Goal: Task Accomplishment & Management: Use online tool/utility

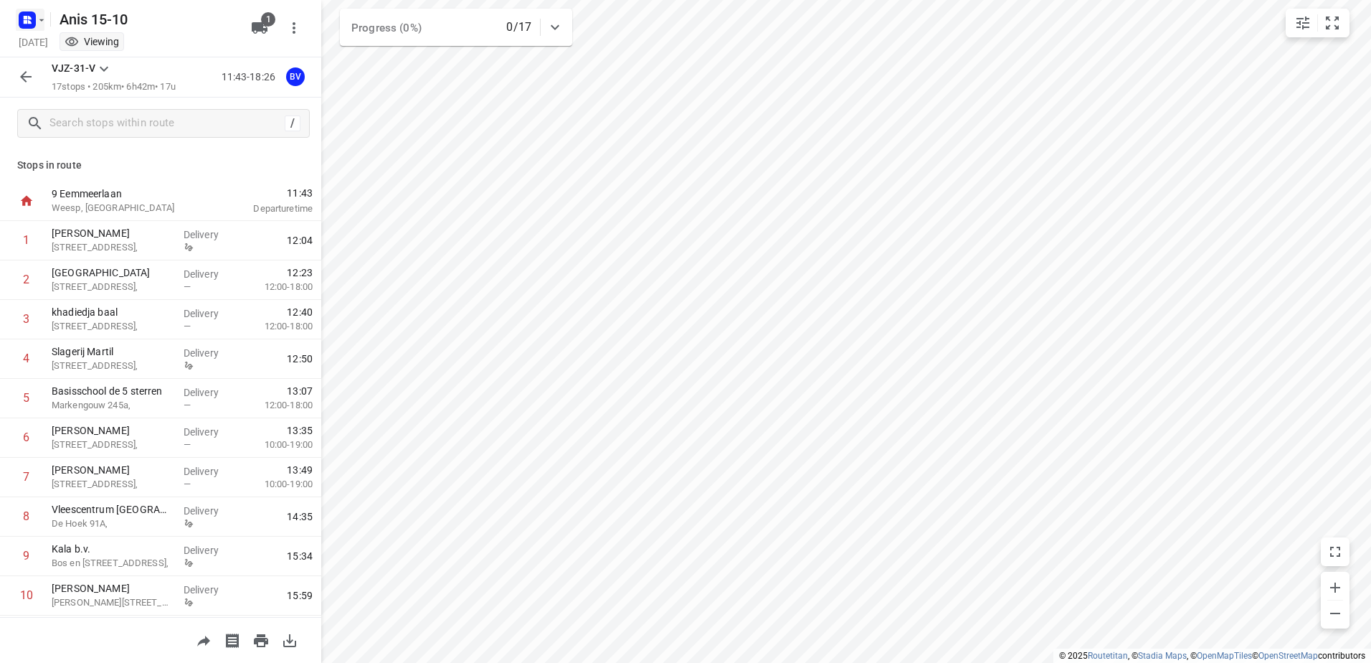
click at [41, 24] on icon "button" at bounding box center [41, 19] width 11 height 11
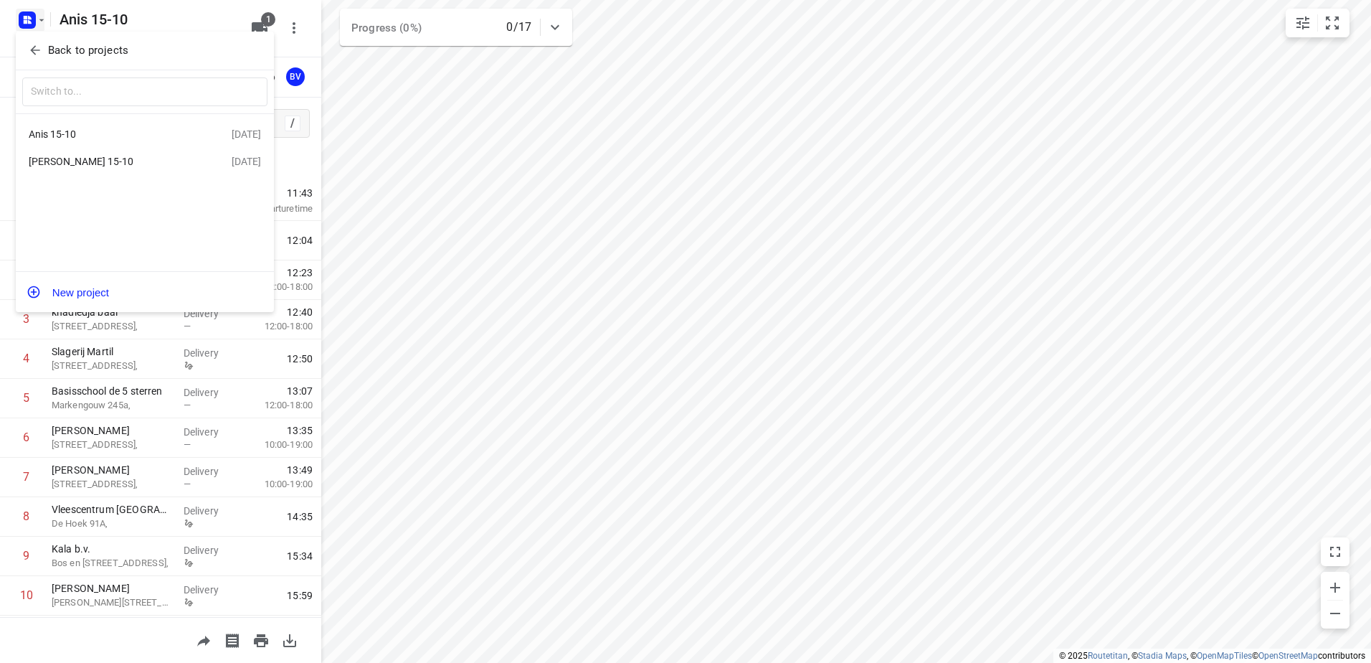
click at [69, 167] on div "[PERSON_NAME] 15-10" at bounding box center [111, 161] width 165 height 11
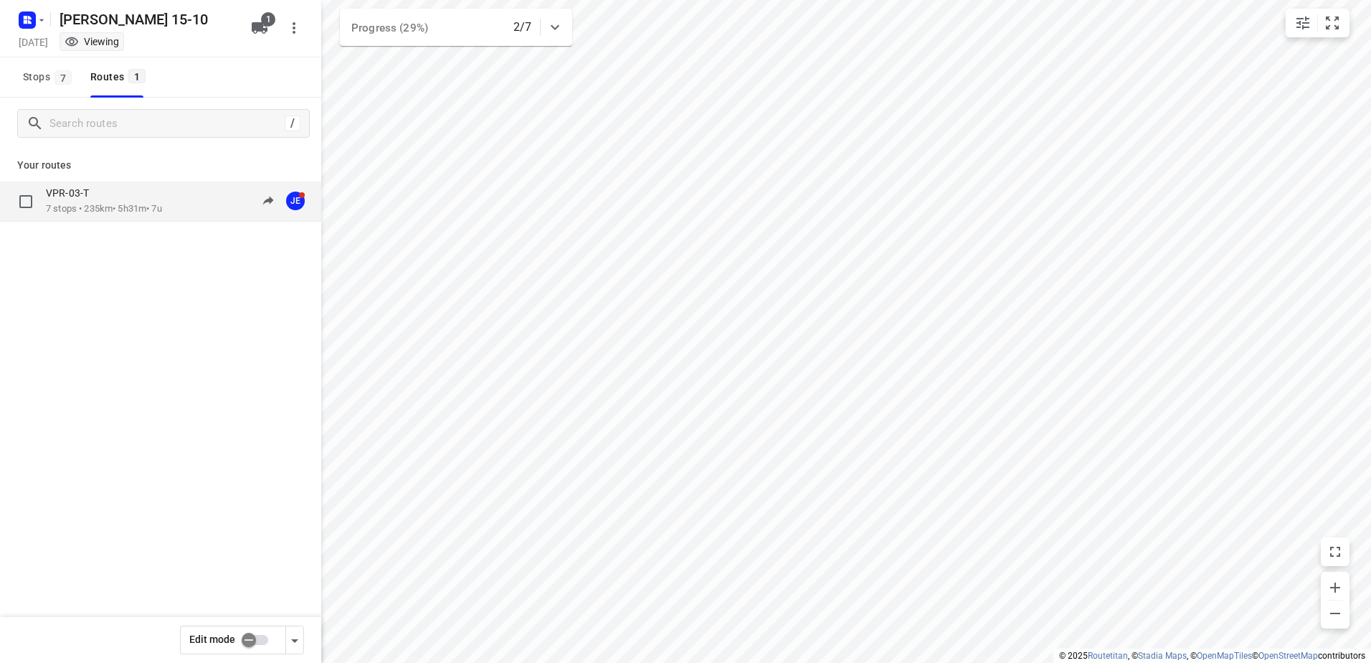
click at [81, 206] on p "7 stops • 235km • 5h31m • 7u" at bounding box center [104, 209] width 116 height 14
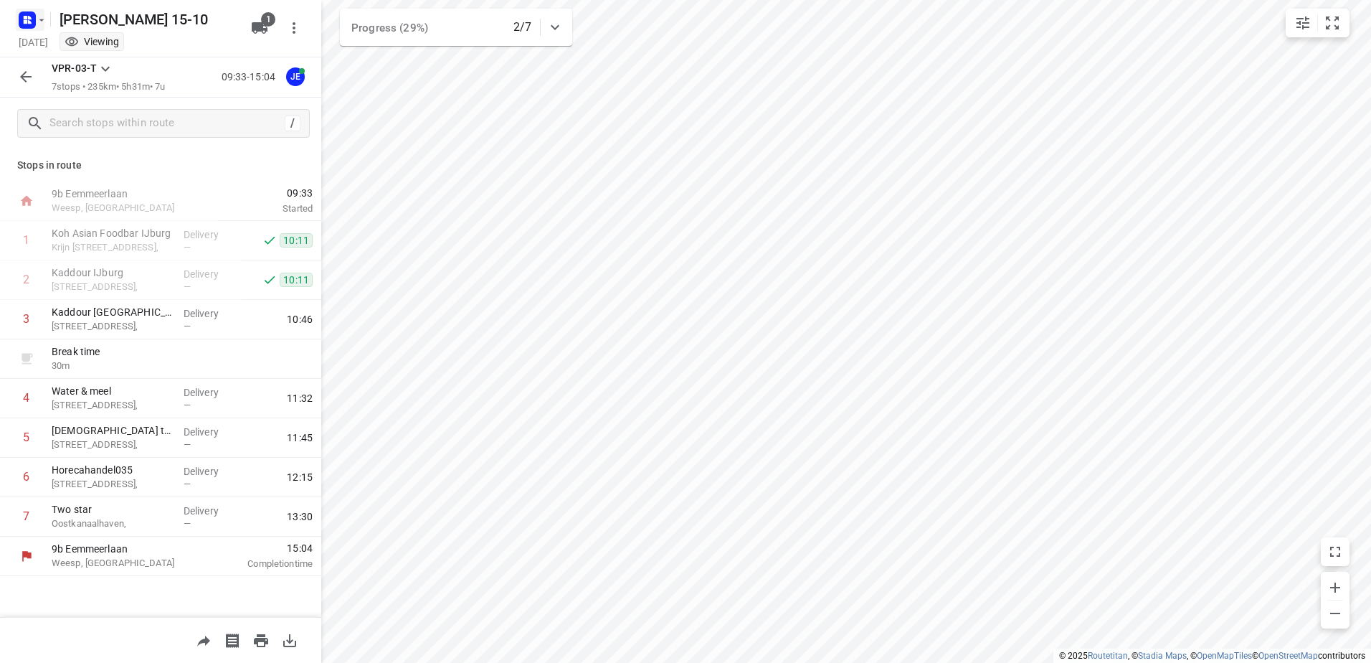
click at [39, 22] on icon "button" at bounding box center [41, 19] width 11 height 11
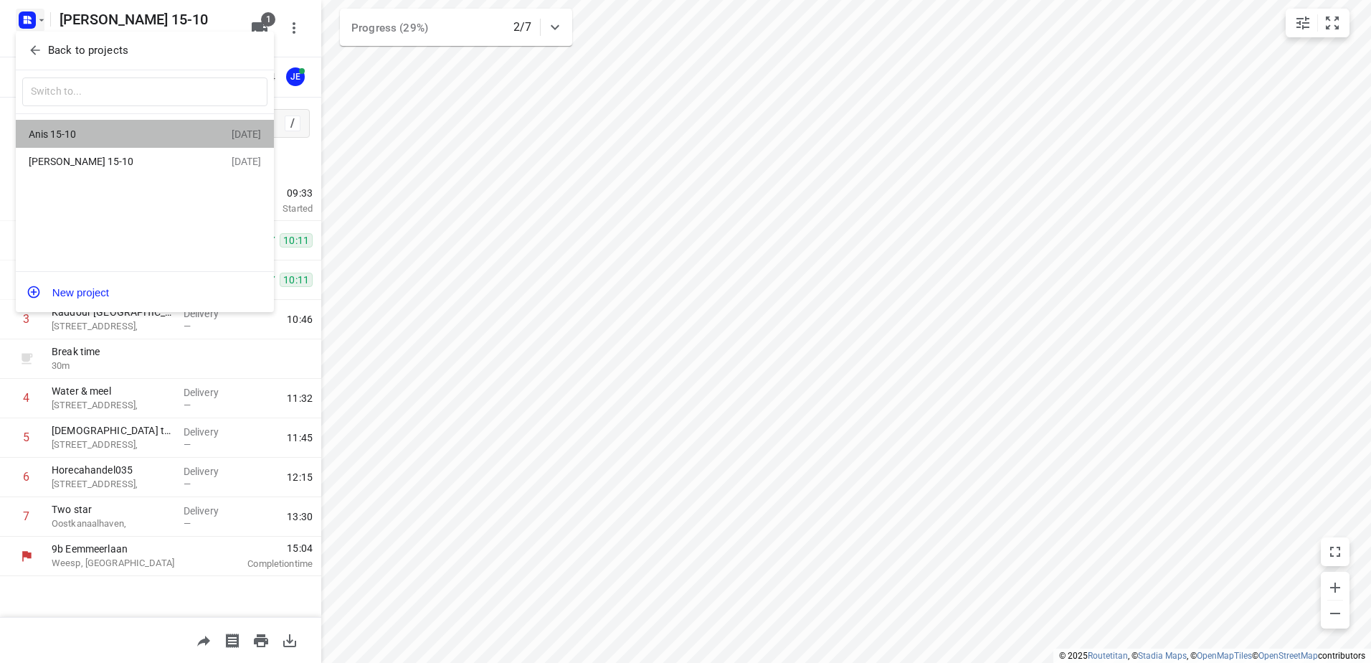
click at [81, 131] on div "Anis 15-10" at bounding box center [111, 133] width 165 height 11
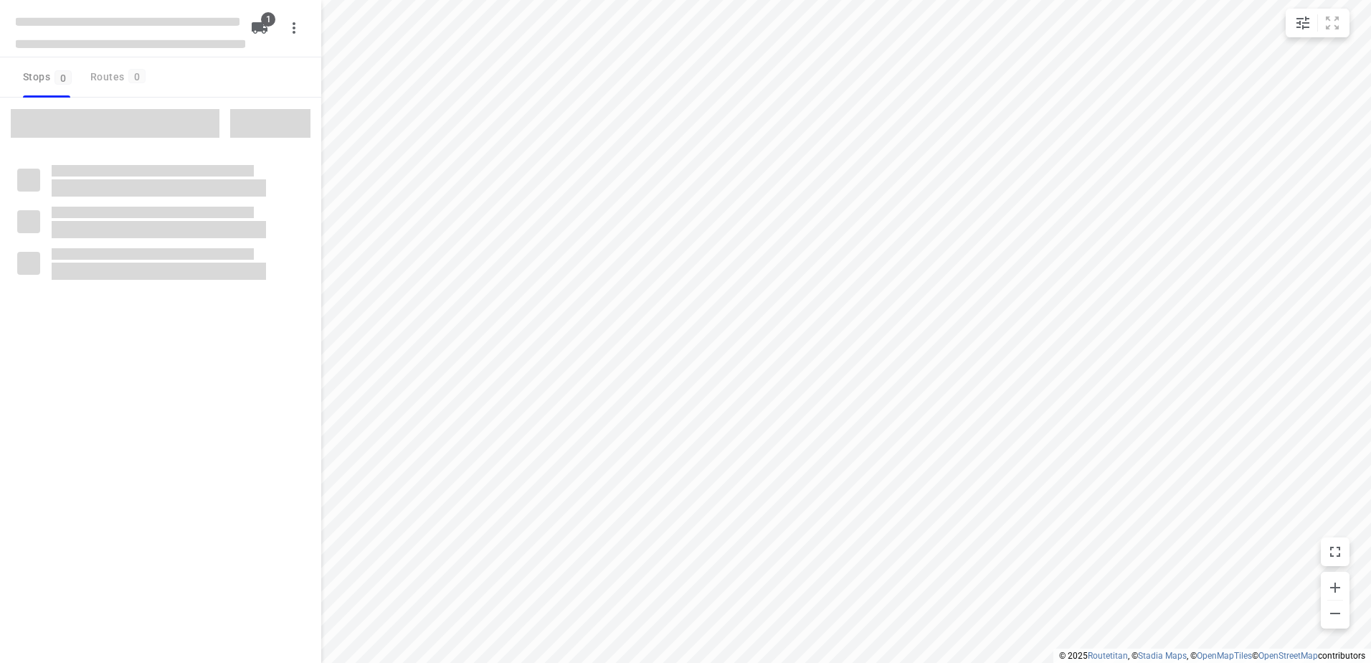
type input "distance"
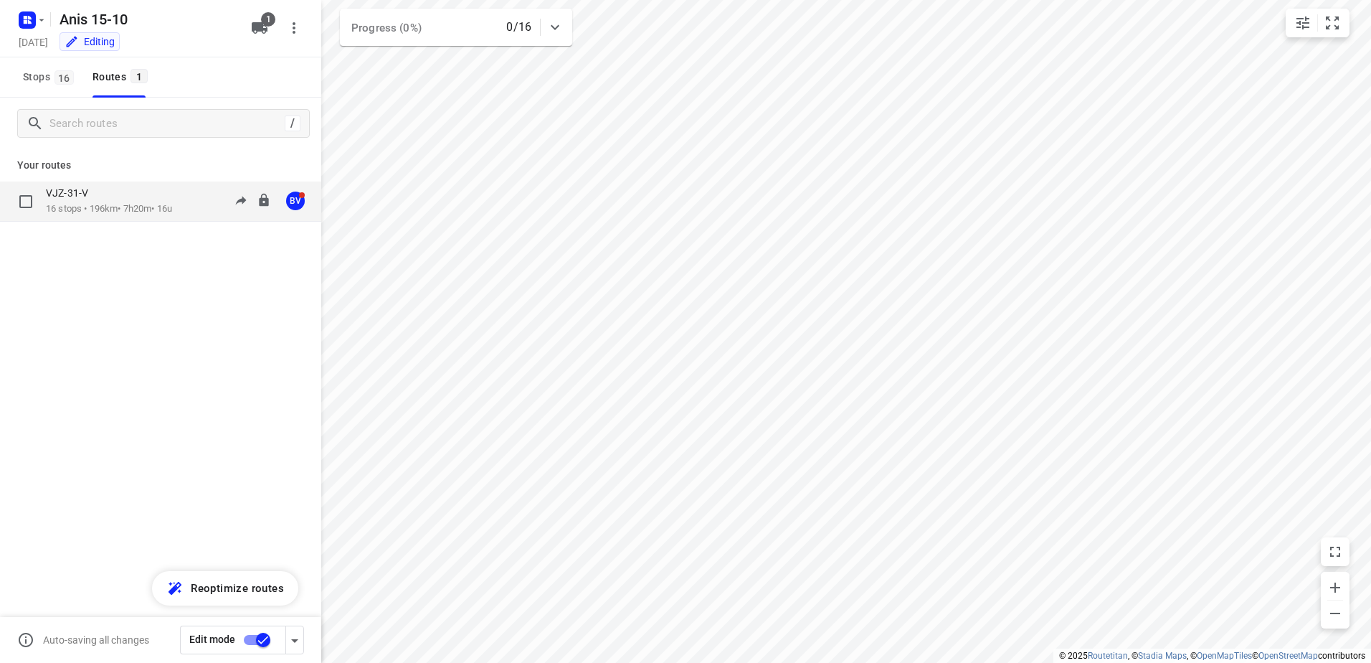
click at [79, 200] on div "VJZ-31-V" at bounding box center [109, 194] width 126 height 16
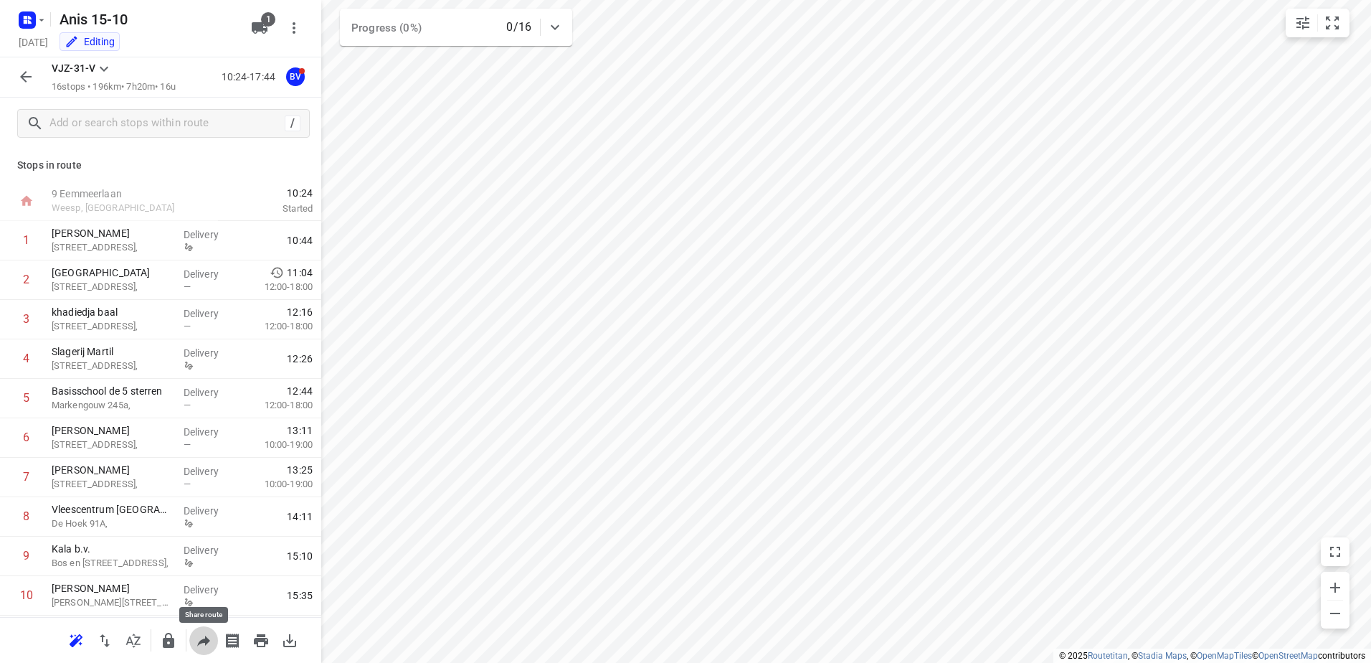
click at [206, 641] on icon "button" at bounding box center [203, 640] width 13 height 11
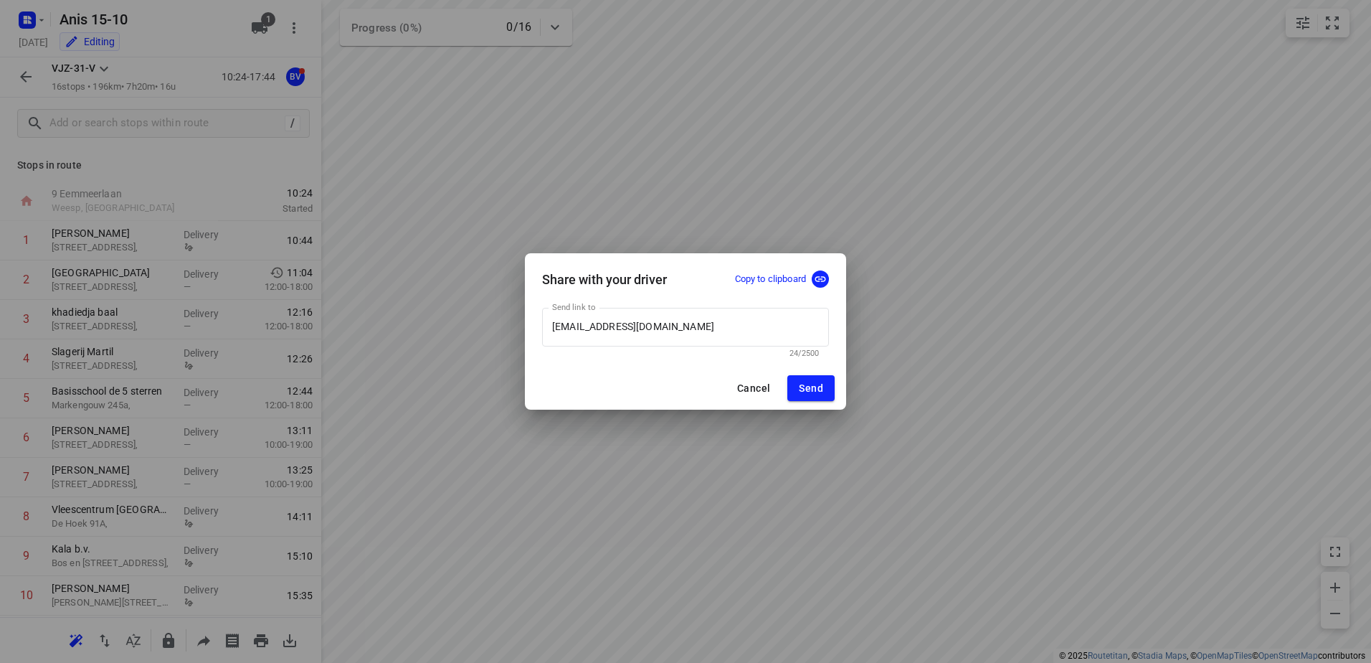
click at [768, 278] on p "Copy to clipboard" at bounding box center [770, 279] width 71 height 14
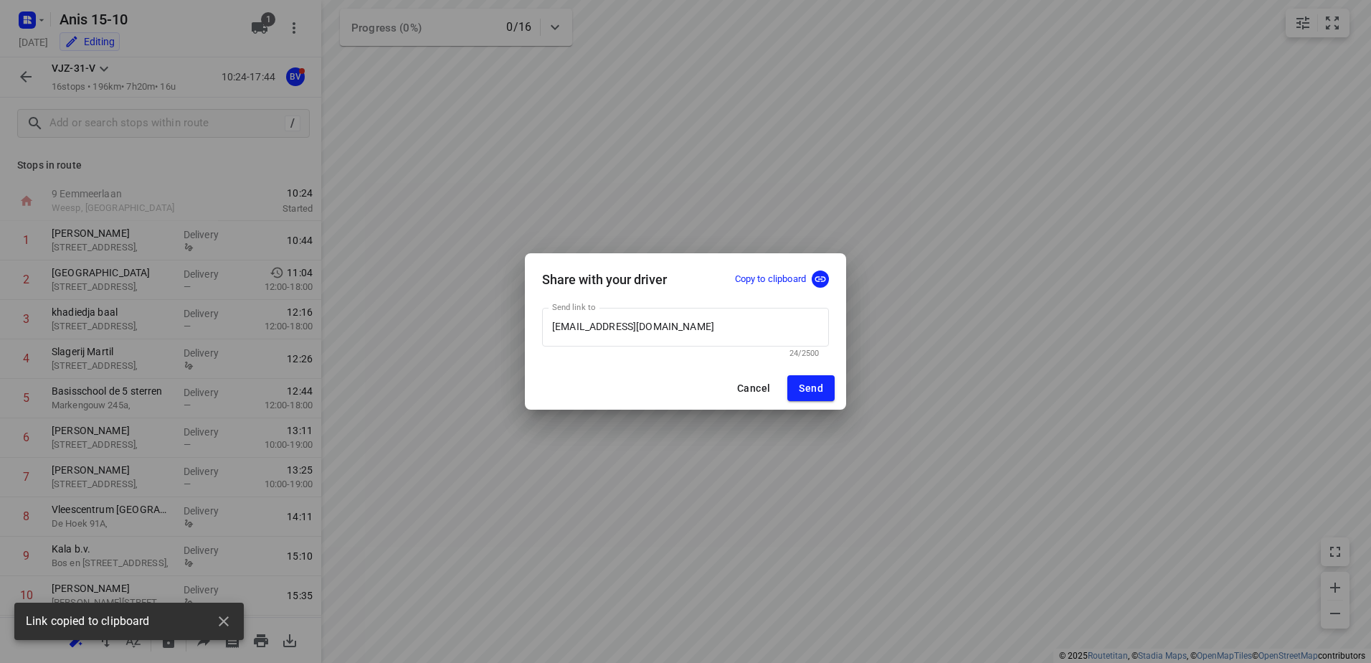
click at [754, 379] on button "Cancel" at bounding box center [754, 388] width 56 height 26
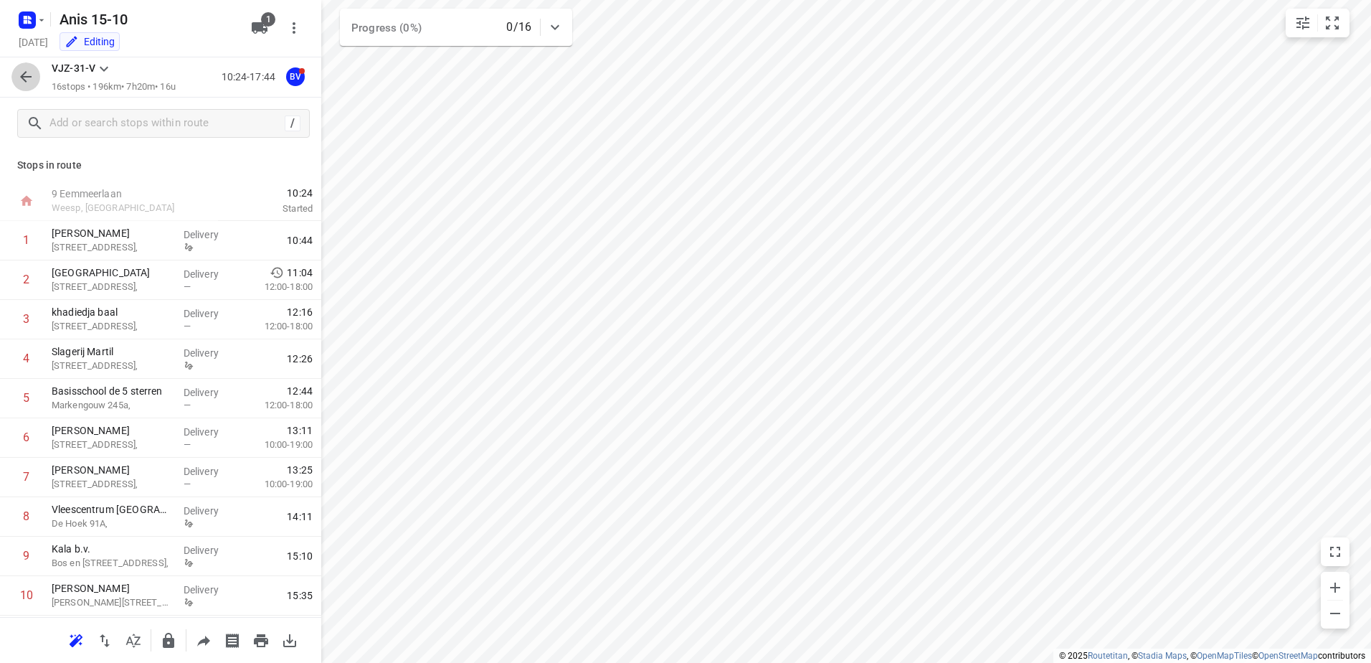
click at [22, 64] on button "button" at bounding box center [25, 76] width 29 height 29
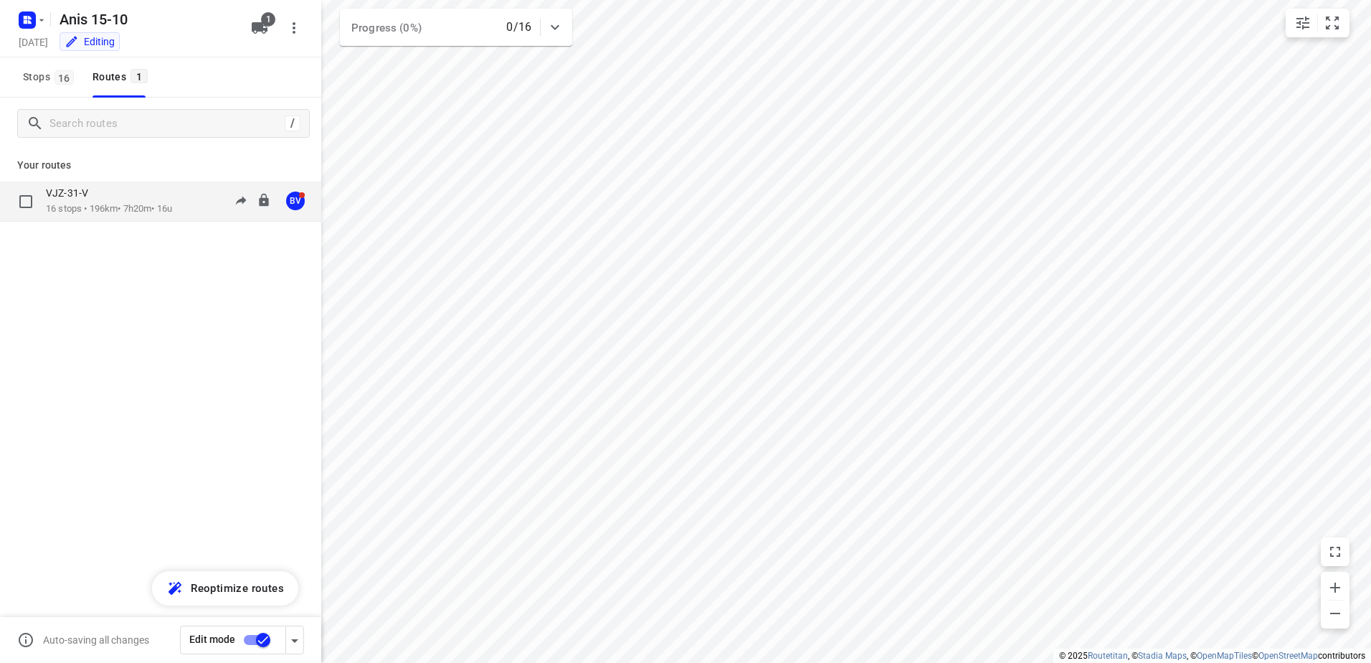
click at [119, 198] on div "VJZ-31-V" at bounding box center [109, 194] width 126 height 16
